Goal: Task Accomplishment & Management: Use online tool/utility

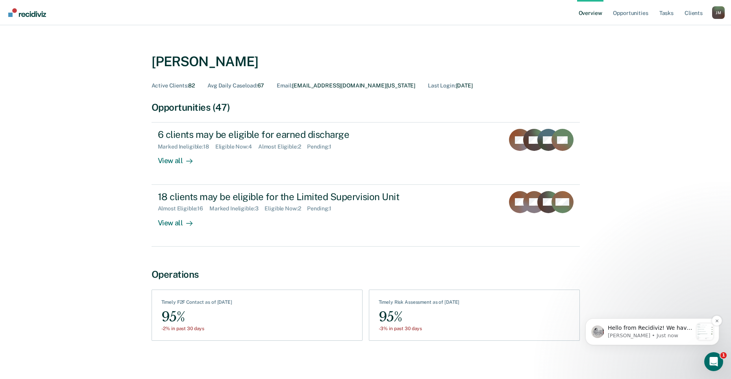
click at [664, 332] on p "[PERSON_NAME] • Just now" at bounding box center [650, 335] width 85 height 7
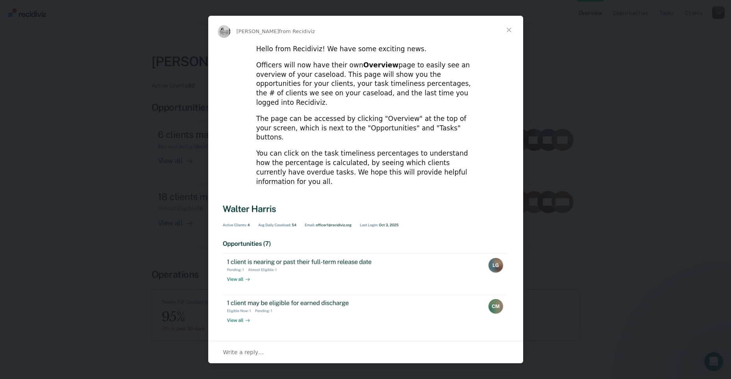
click at [507, 28] on span "Close" at bounding box center [509, 30] width 28 height 28
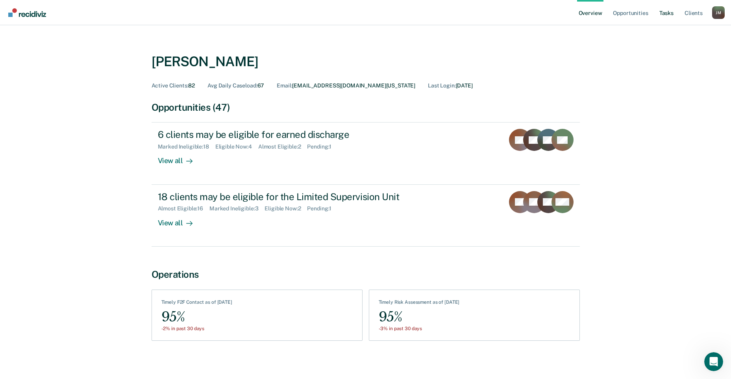
click at [659, 14] on link "Tasks" at bounding box center [666, 12] width 17 height 25
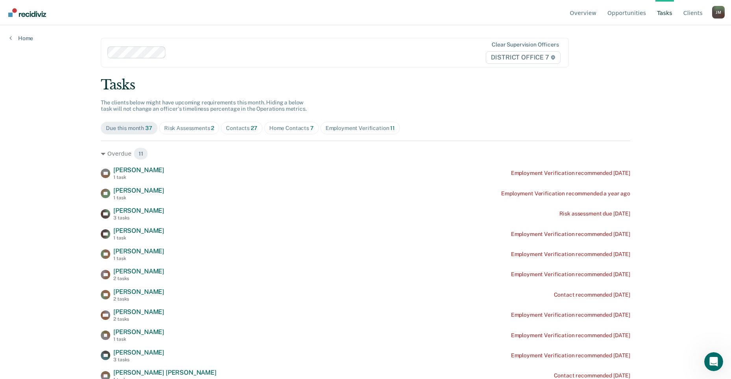
click at [243, 127] on div "Contacts 27" at bounding box center [241, 128] width 31 height 7
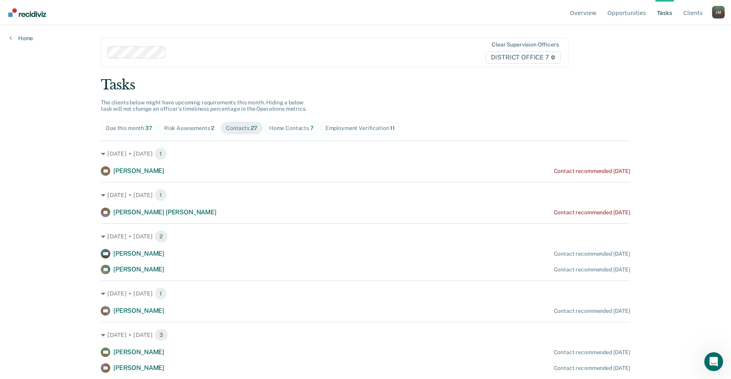
click at [181, 126] on div "Risk Assessments 2" at bounding box center [189, 128] width 50 height 7
